Goal: Information Seeking & Learning: Learn about a topic

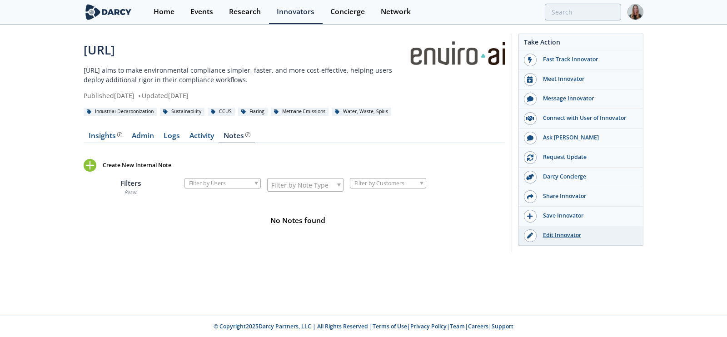
click at [534, 237] on div at bounding box center [530, 235] width 13 height 13
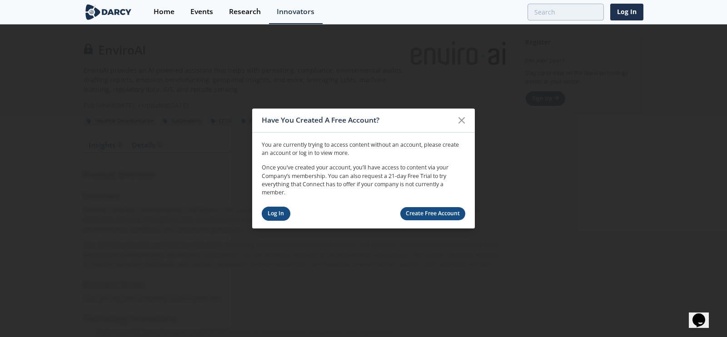
click at [285, 214] on link "Log In" at bounding box center [276, 214] width 29 height 14
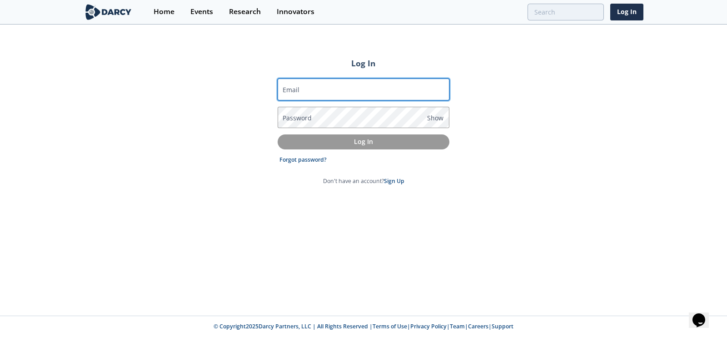
type input "camila.behar@darcypartners.com"
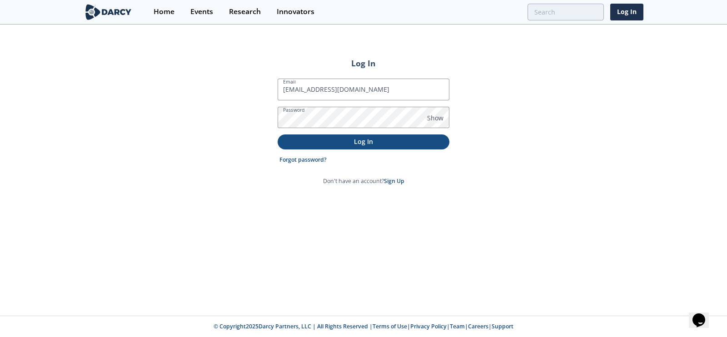
click at [320, 148] on button "Log In" at bounding box center [364, 142] width 172 height 15
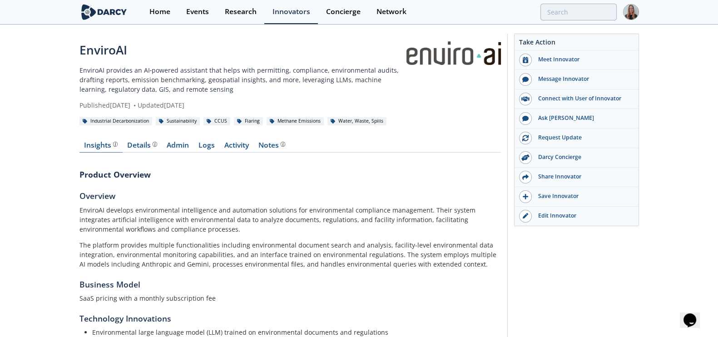
click at [100, 148] on div "Insights" at bounding box center [101, 145] width 34 height 7
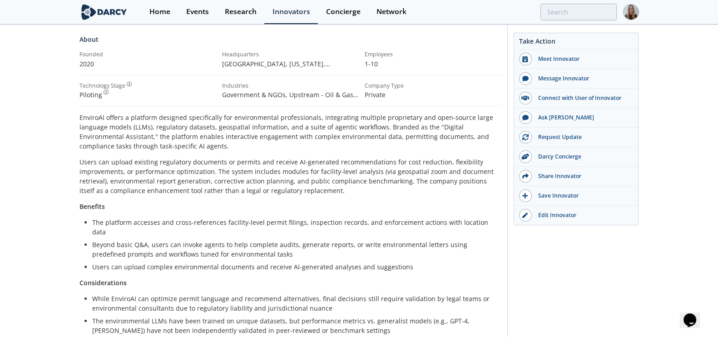
scroll to position [119, 0]
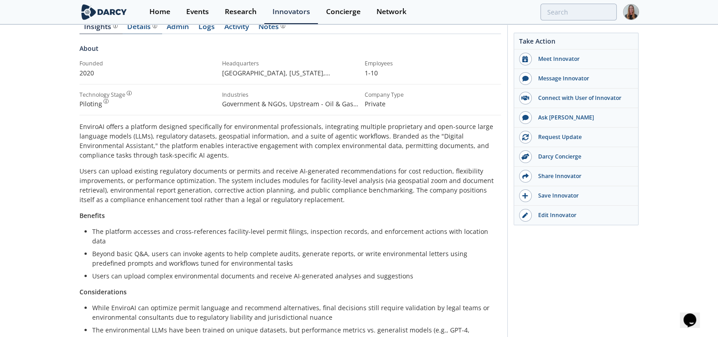
click at [136, 28] on div "Details" at bounding box center [142, 26] width 30 height 7
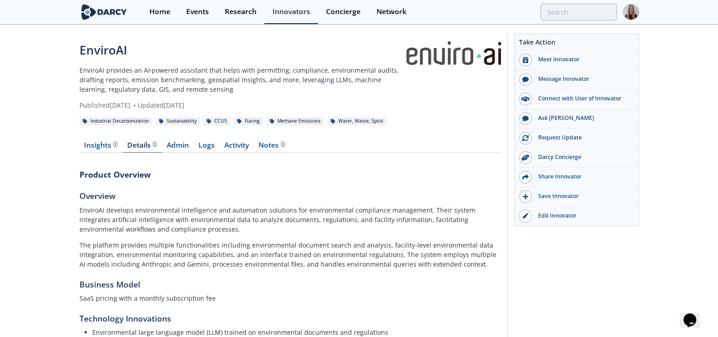
click at [103, 142] on div "Insights" at bounding box center [101, 145] width 34 height 7
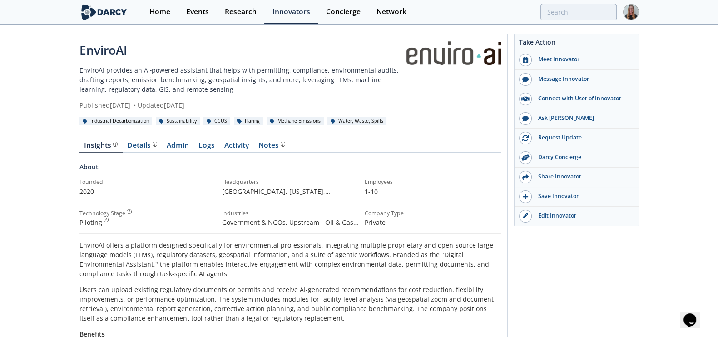
click at [357, 98] on div "EnviroAI EnviroAI provides an AI‑powered assistant that helps with permitting, …" at bounding box center [242, 75] width 325 height 69
